Goal: Information Seeking & Learning: Learn about a topic

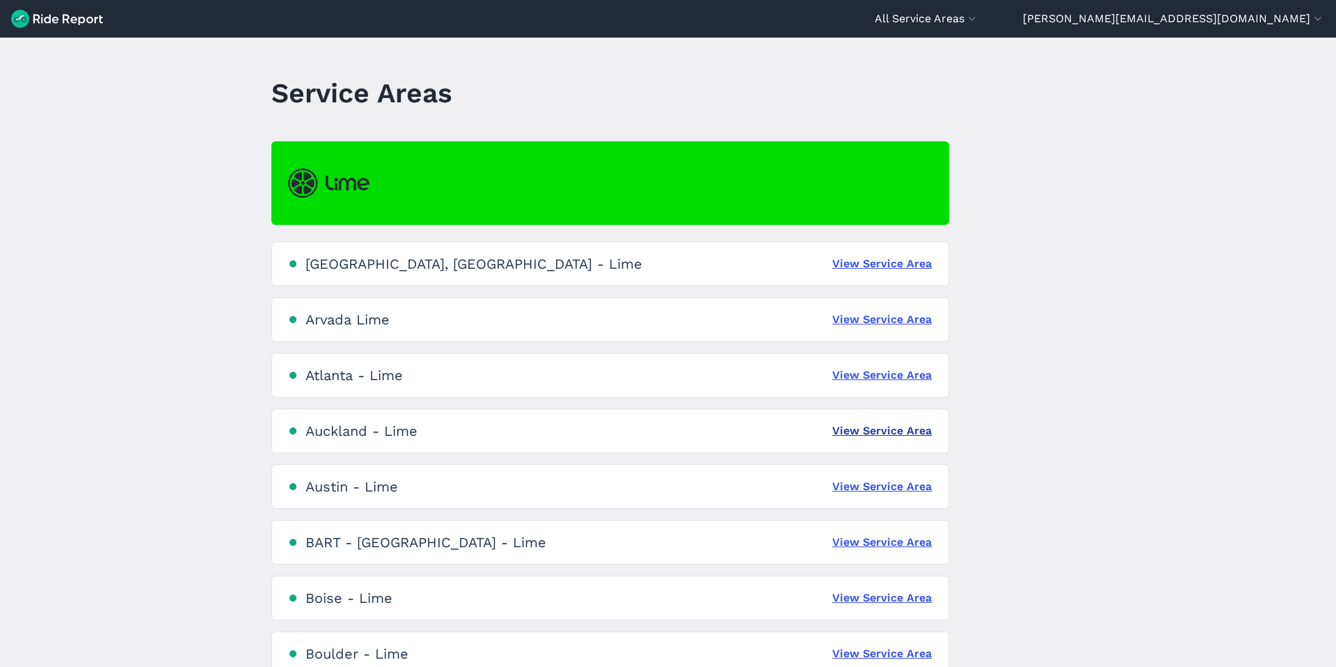
click at [900, 431] on link "View Service Area" at bounding box center [881, 430] width 99 height 17
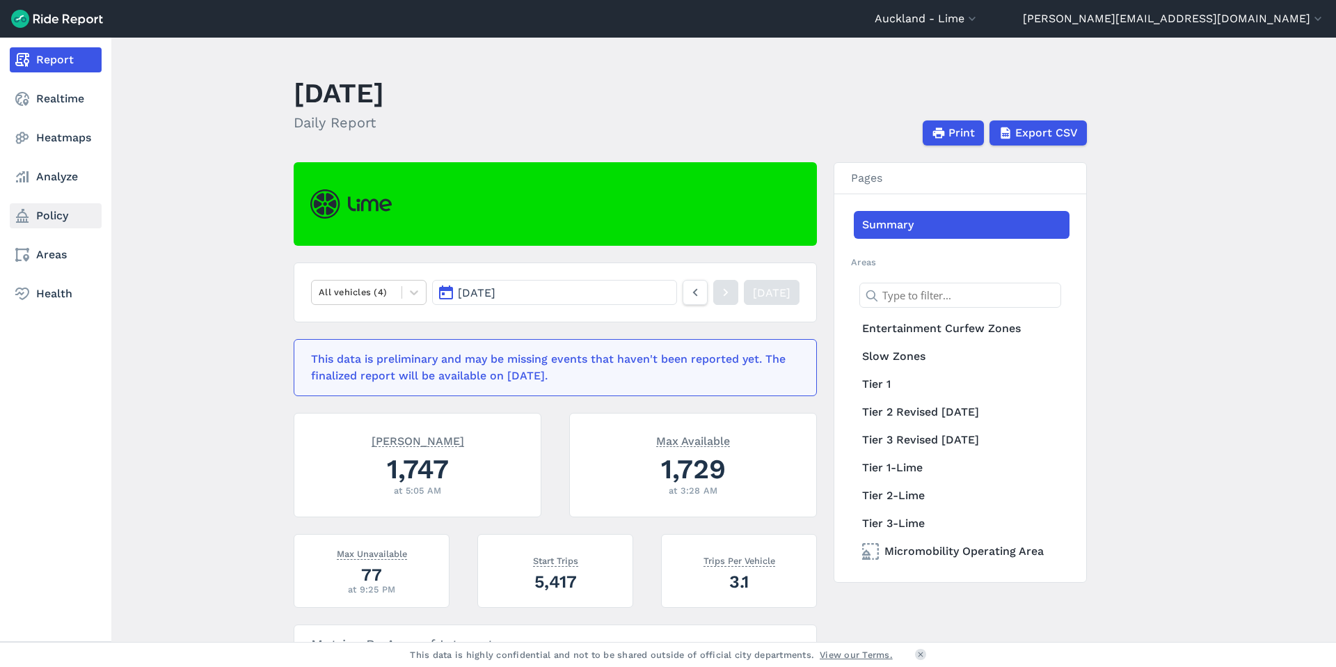
click at [33, 214] on link "Policy" at bounding box center [56, 215] width 92 height 25
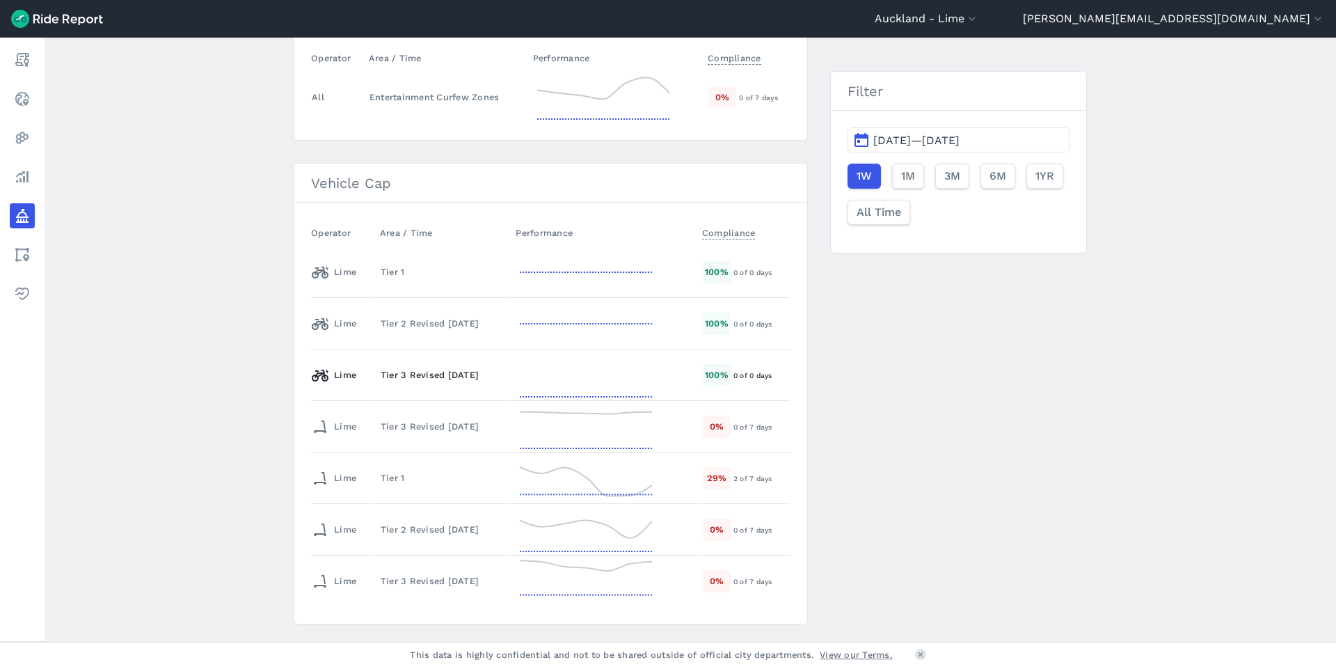
scroll to position [224, 0]
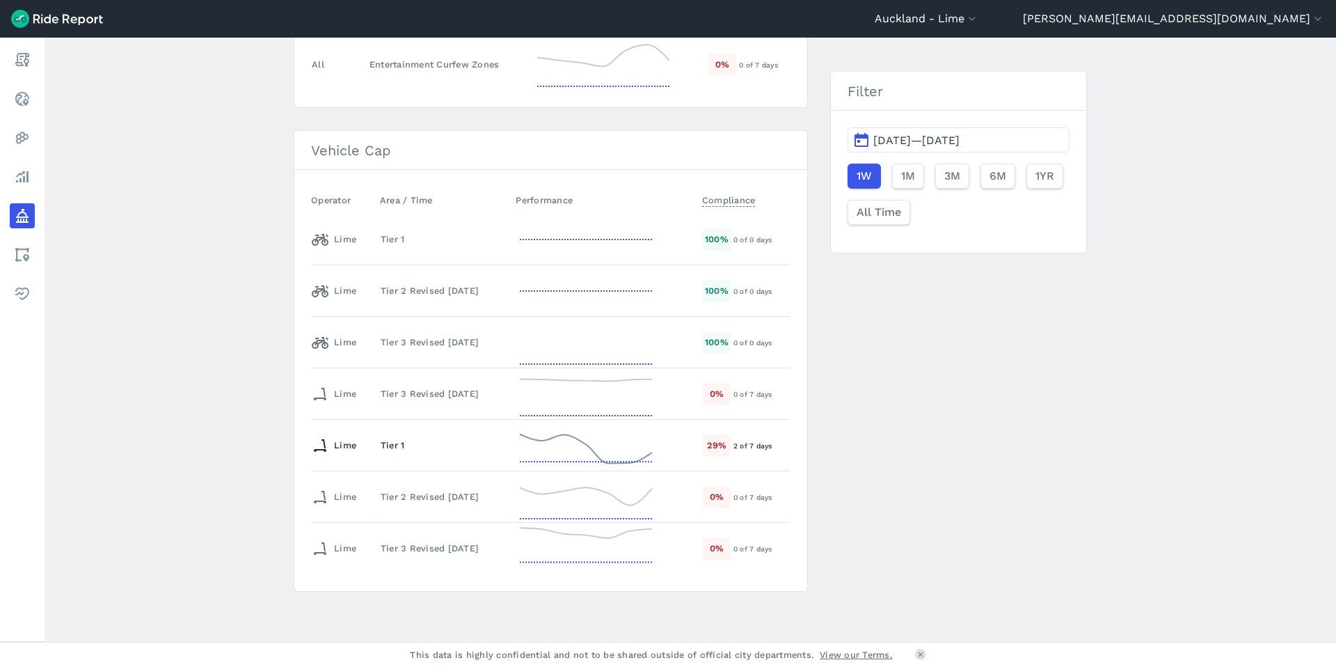
click at [385, 443] on div "Tier 1" at bounding box center [442, 444] width 123 height 13
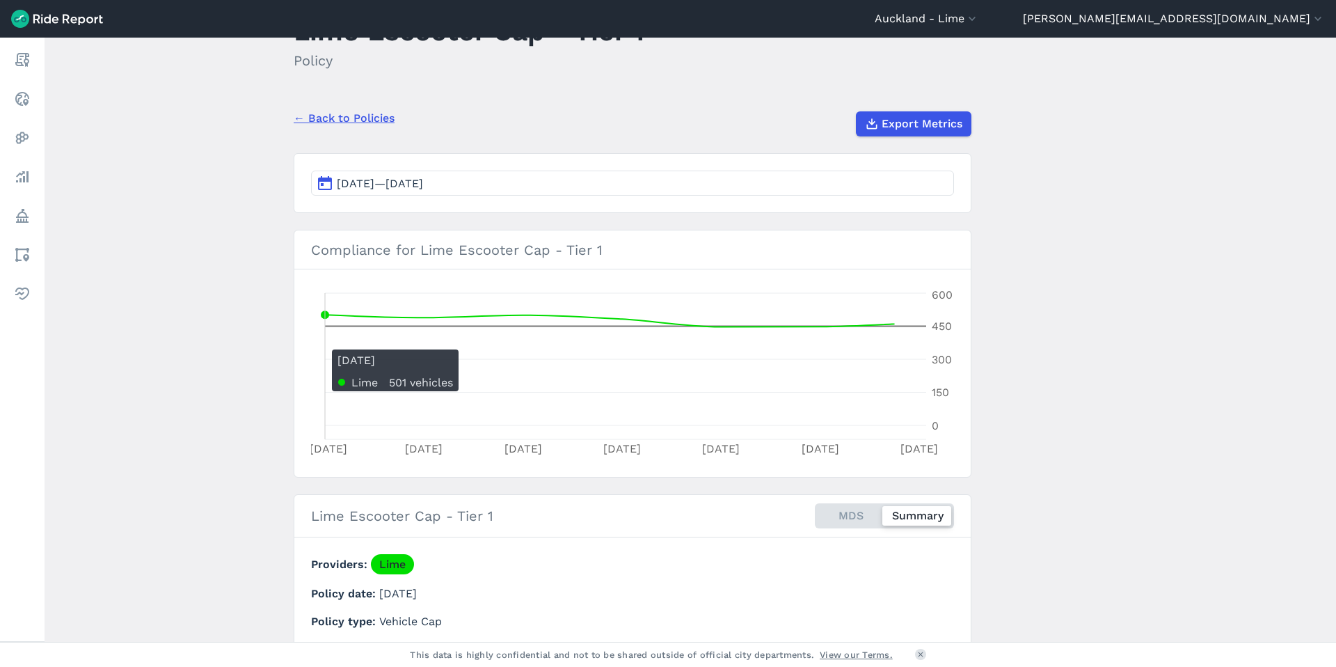
scroll to position [64, 0]
